Goal: Task Accomplishment & Management: Use online tool/utility

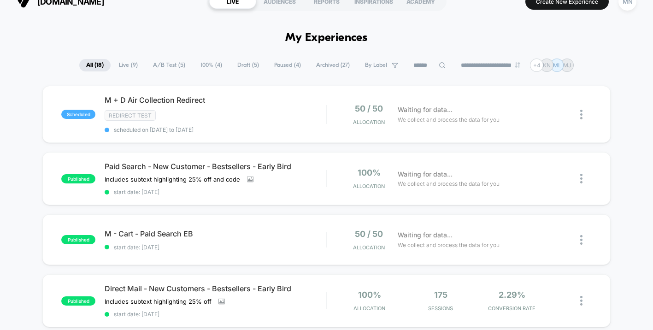
scroll to position [17, 0]
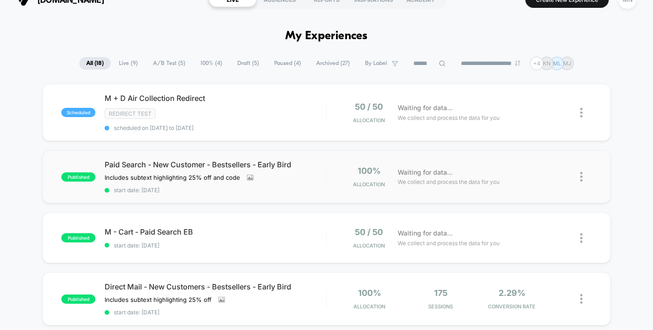
click at [580, 176] on img at bounding box center [581, 177] width 2 height 10
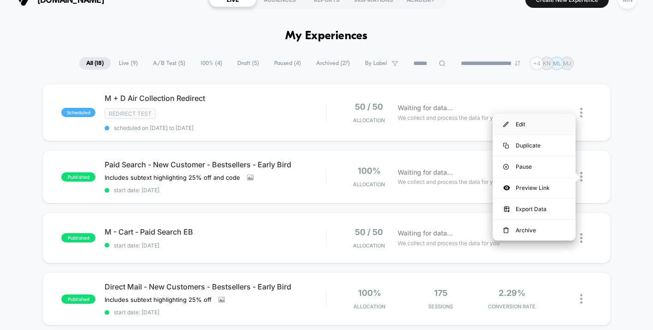
click at [536, 124] on div "Edit" at bounding box center [533, 124] width 83 height 21
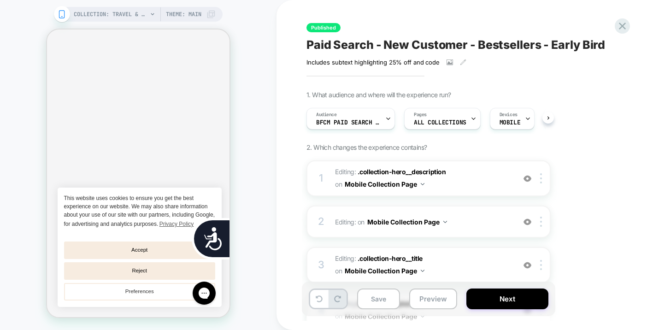
scroll to position [0, 0]
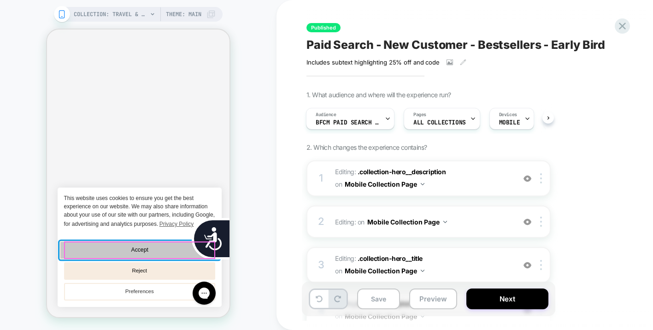
click at [187, 247] on button "Accept" at bounding box center [139, 249] width 160 height 18
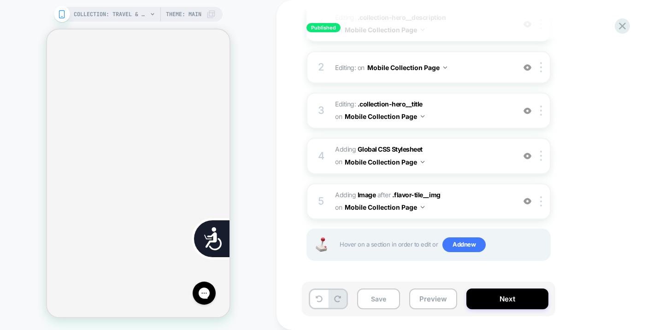
scroll to position [0, 0]
click at [527, 156] on img at bounding box center [527, 156] width 8 height 8
click at [525, 156] on img at bounding box center [527, 156] width 8 height 8
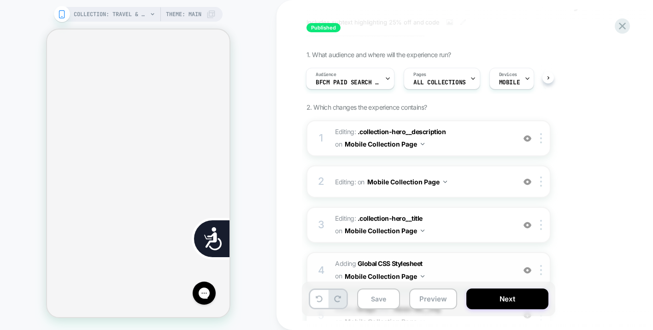
scroll to position [0, 372]
click at [492, 144] on span "Editing : .collection-hero__description .collection-hero__description on Mobile…" at bounding box center [422, 138] width 175 height 25
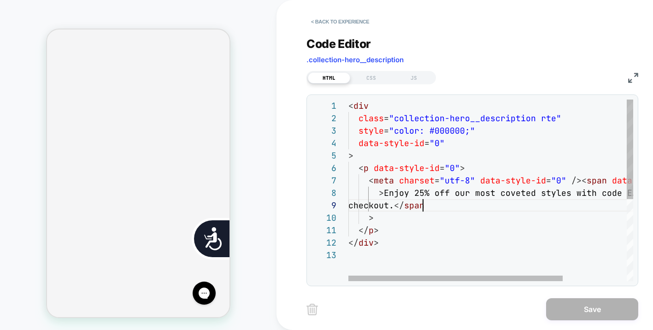
scroll to position [99, 75]
click at [421, 206] on div "< div class = "collection-hero__description rte" style = "color: #000000;" data…" at bounding box center [532, 264] width 369 height 331
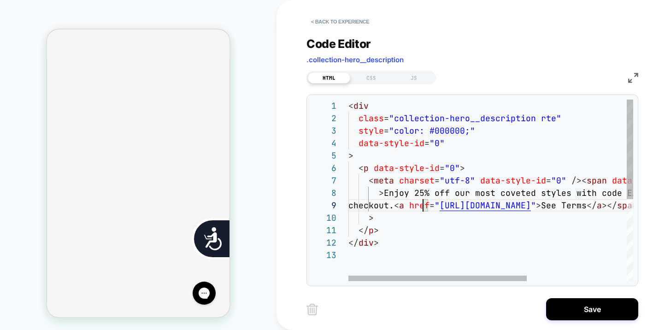
click at [423, 205] on div "< div class = "collection-hero__description rte" style = "color: #000000;" data…" at bounding box center [570, 264] width 444 height 331
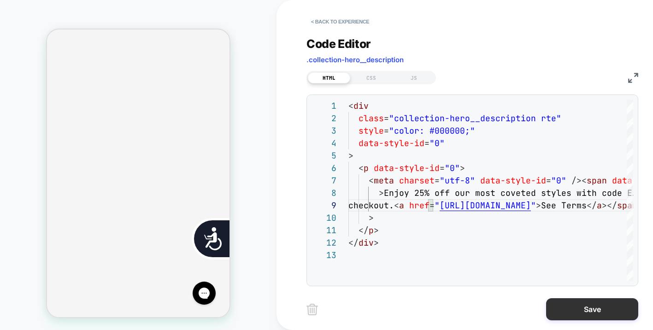
scroll to position [0, 372]
type textarea "**********"
click at [604, 311] on button "Save" at bounding box center [592, 309] width 92 height 22
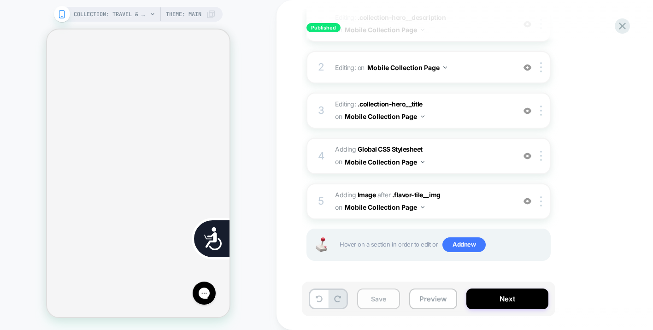
click at [371, 300] on button "Save" at bounding box center [378, 298] width 43 height 21
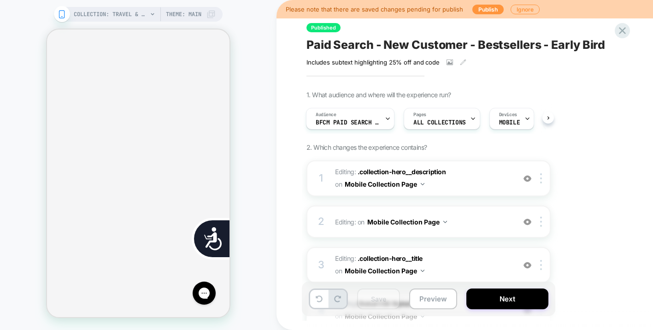
scroll to position [0, 0]
click at [482, 7] on button "Publish" at bounding box center [487, 10] width 31 height 10
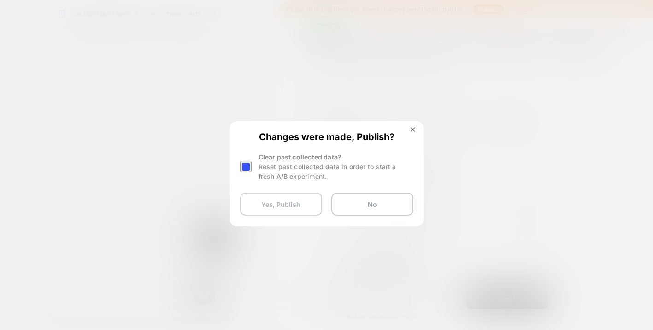
scroll to position [0, 186]
click at [286, 206] on button "Yes, Publish" at bounding box center [281, 203] width 82 height 23
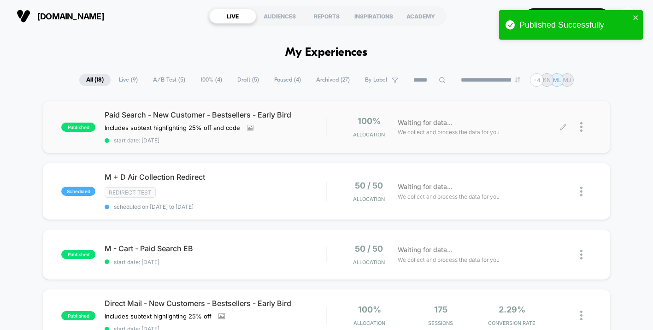
click at [565, 127] on icon at bounding box center [562, 126] width 7 height 7
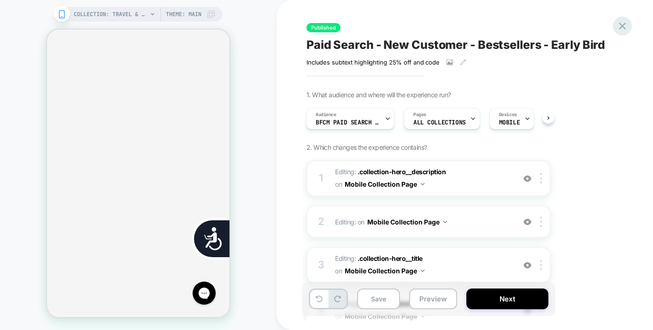
click at [624, 27] on icon at bounding box center [622, 26] width 12 height 12
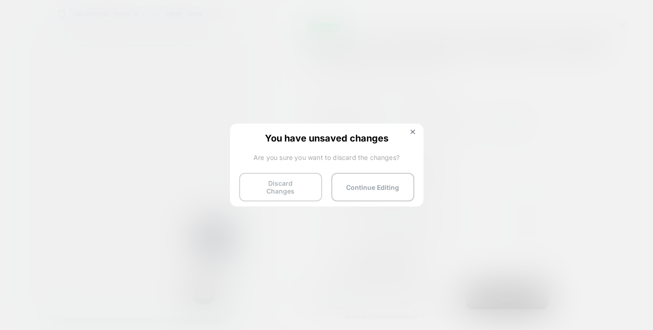
click at [297, 186] on button "Discard Changes" at bounding box center [280, 187] width 83 height 29
